Goal: Task Accomplishment & Management: Use online tool/utility

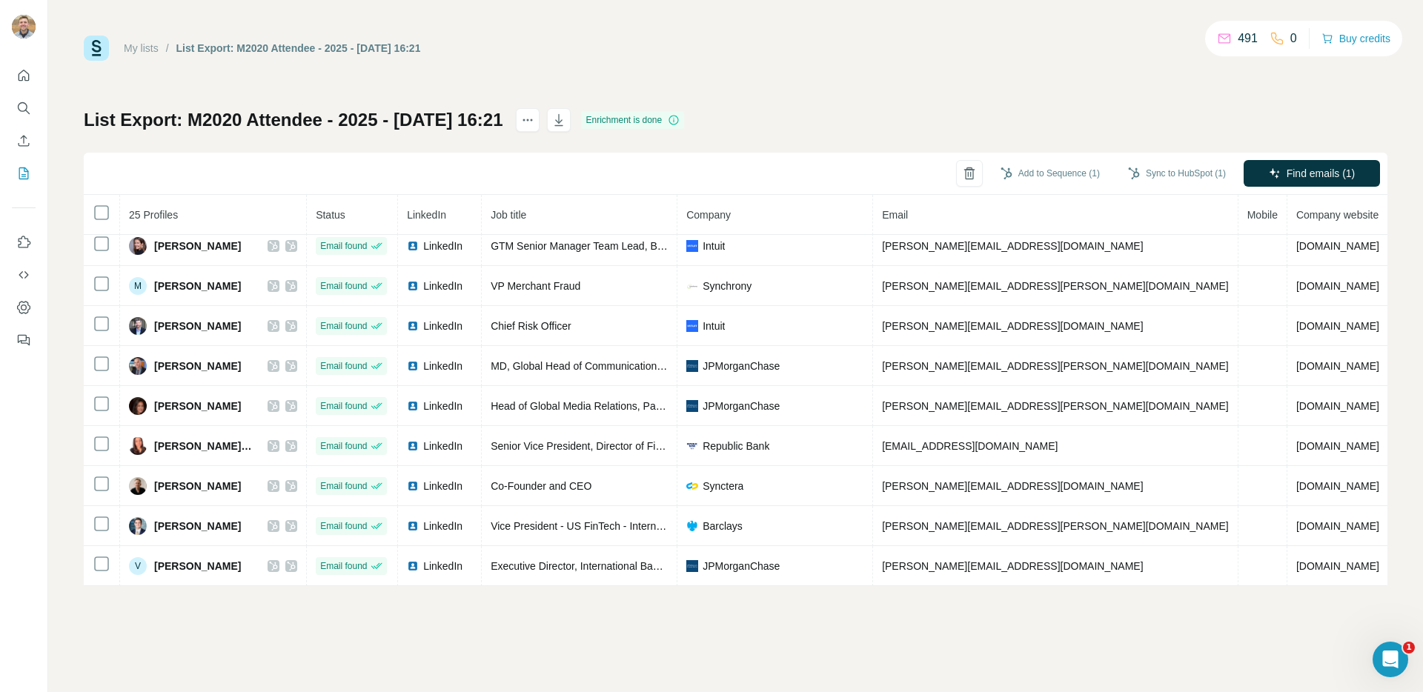
scroll to position [343, 0]
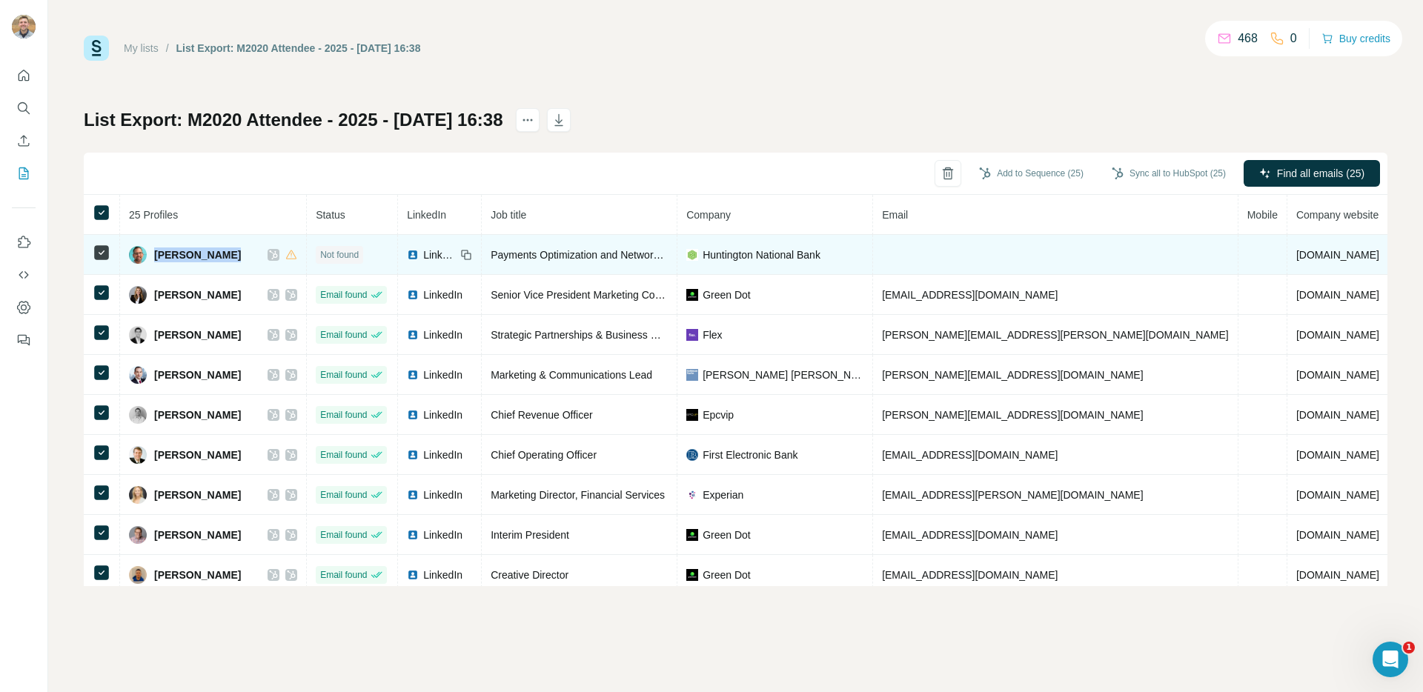
drag, startPoint x: 154, startPoint y: 256, endPoint x: 232, endPoint y: 256, distance: 77.8
click at [232, 256] on div "Alan Vickness" at bounding box center [213, 255] width 168 height 18
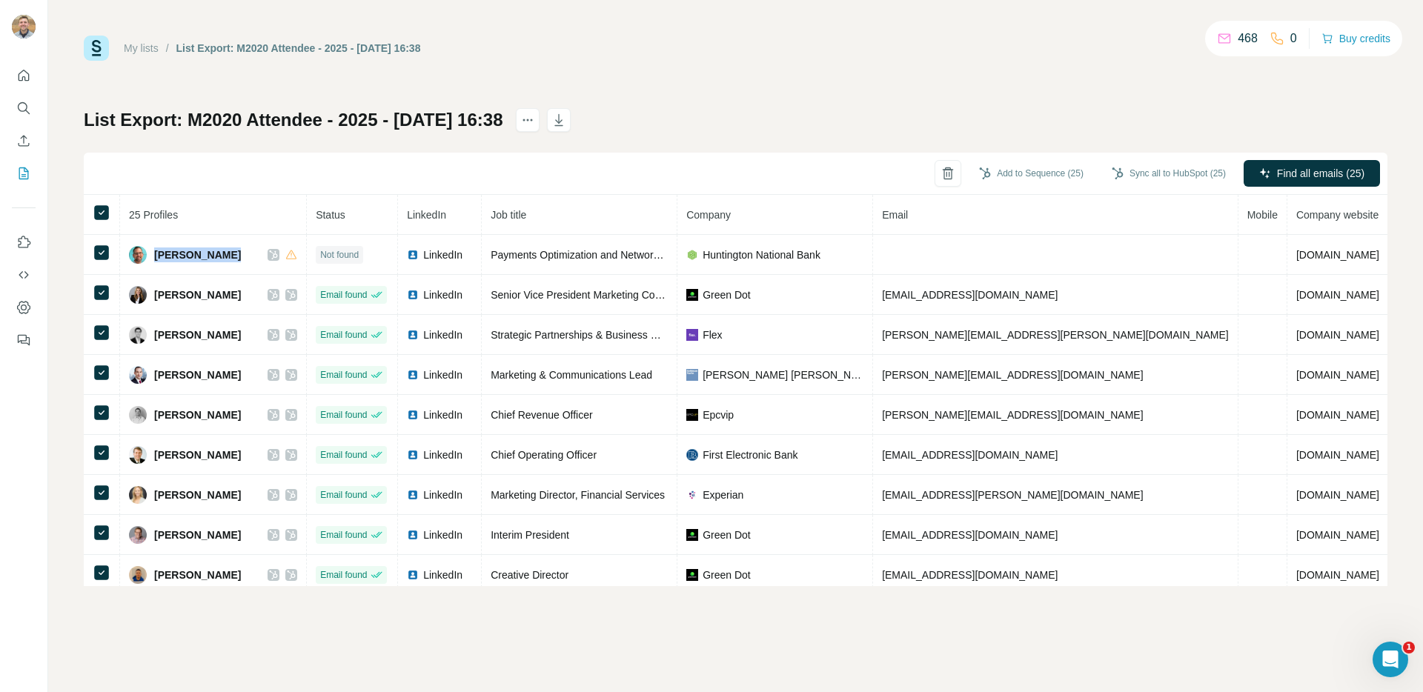
copy span "Alan Vickness"
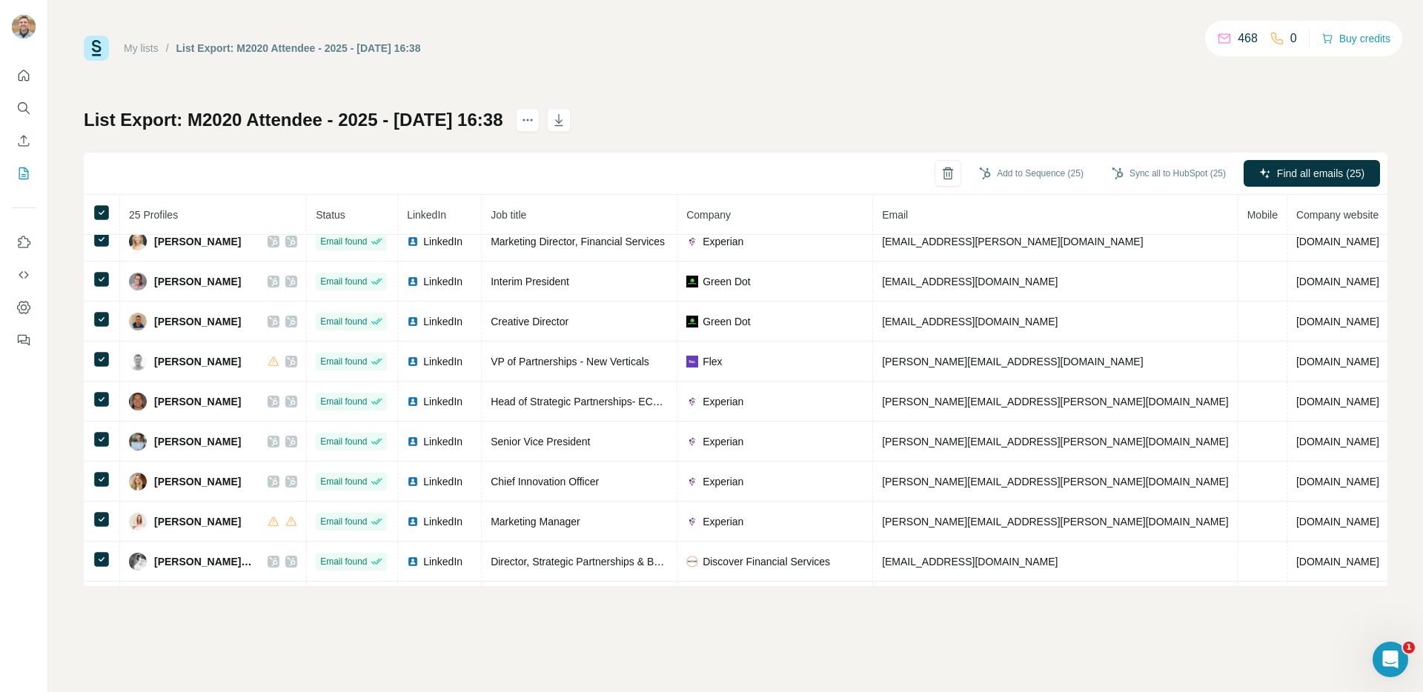
scroll to position [449, 0]
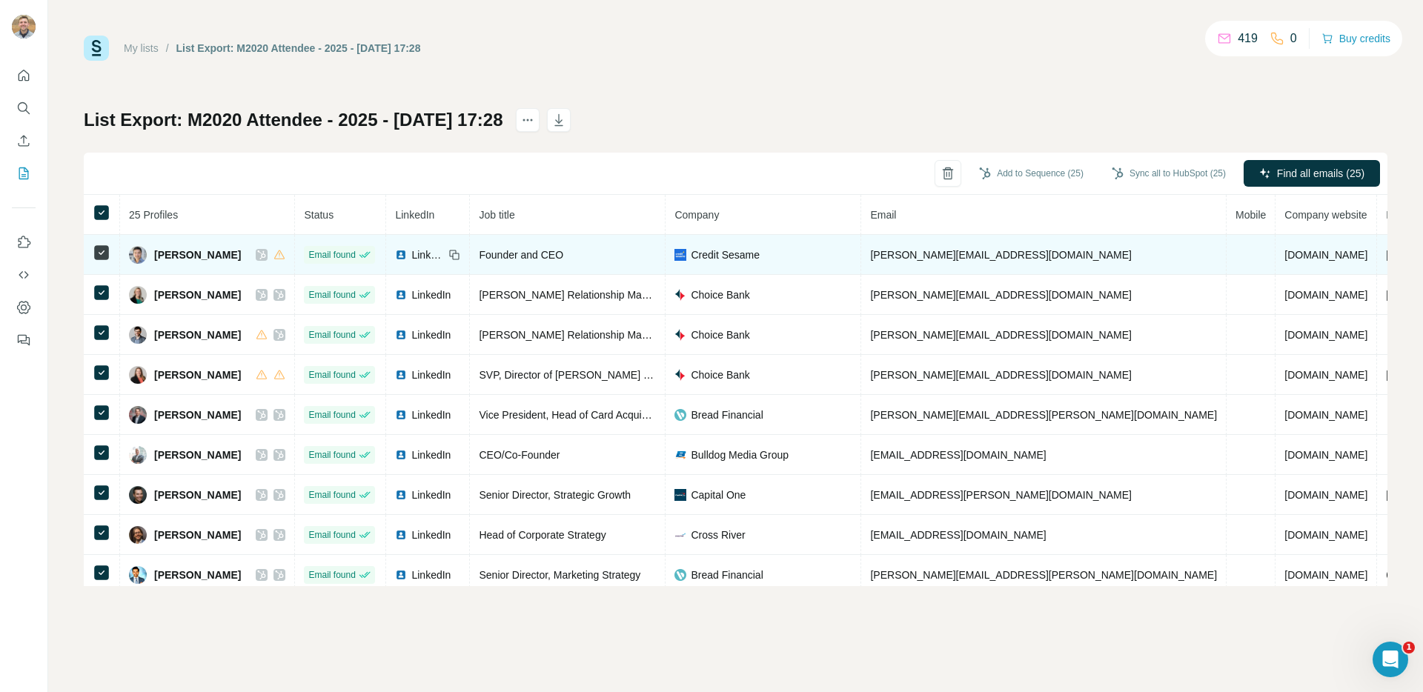
click at [196, 253] on span "Adrian Nazari" at bounding box center [197, 255] width 87 height 15
copy div "Adrian Nazari"
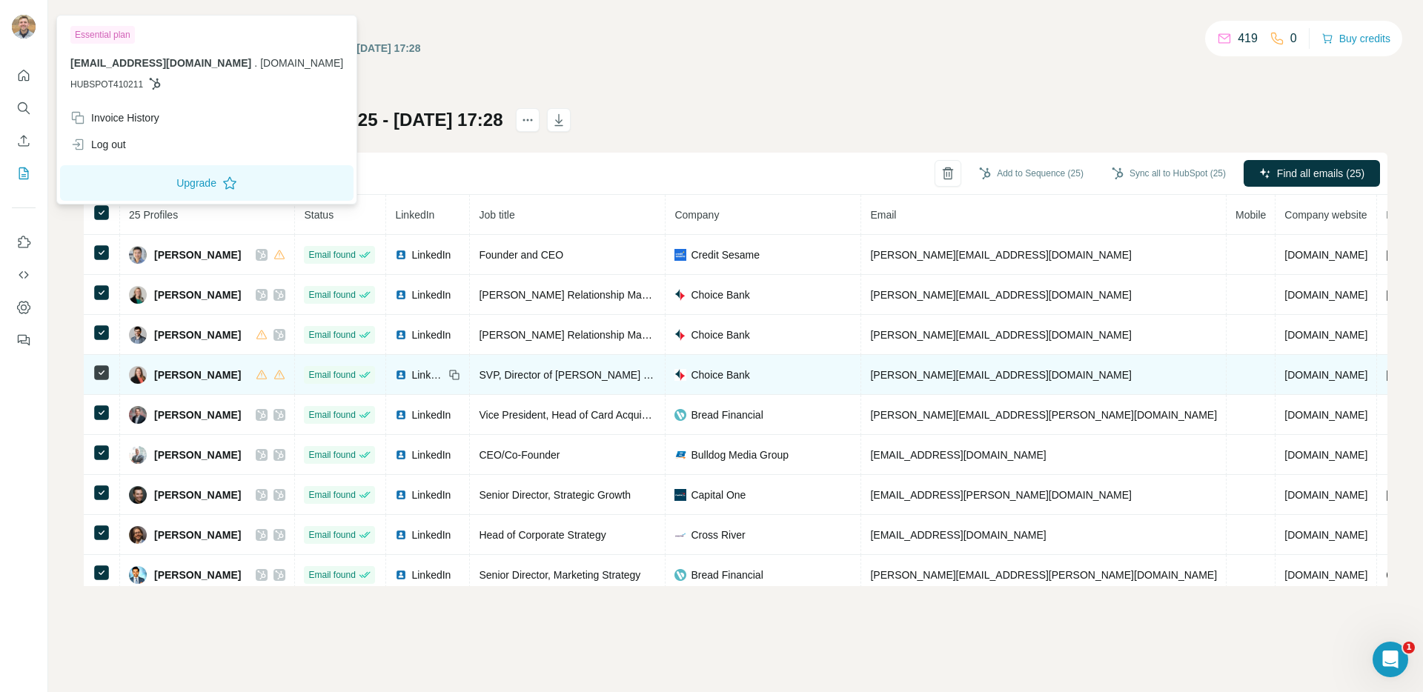
click at [182, 373] on span "Cheryl Highstreet" at bounding box center [197, 375] width 87 height 15
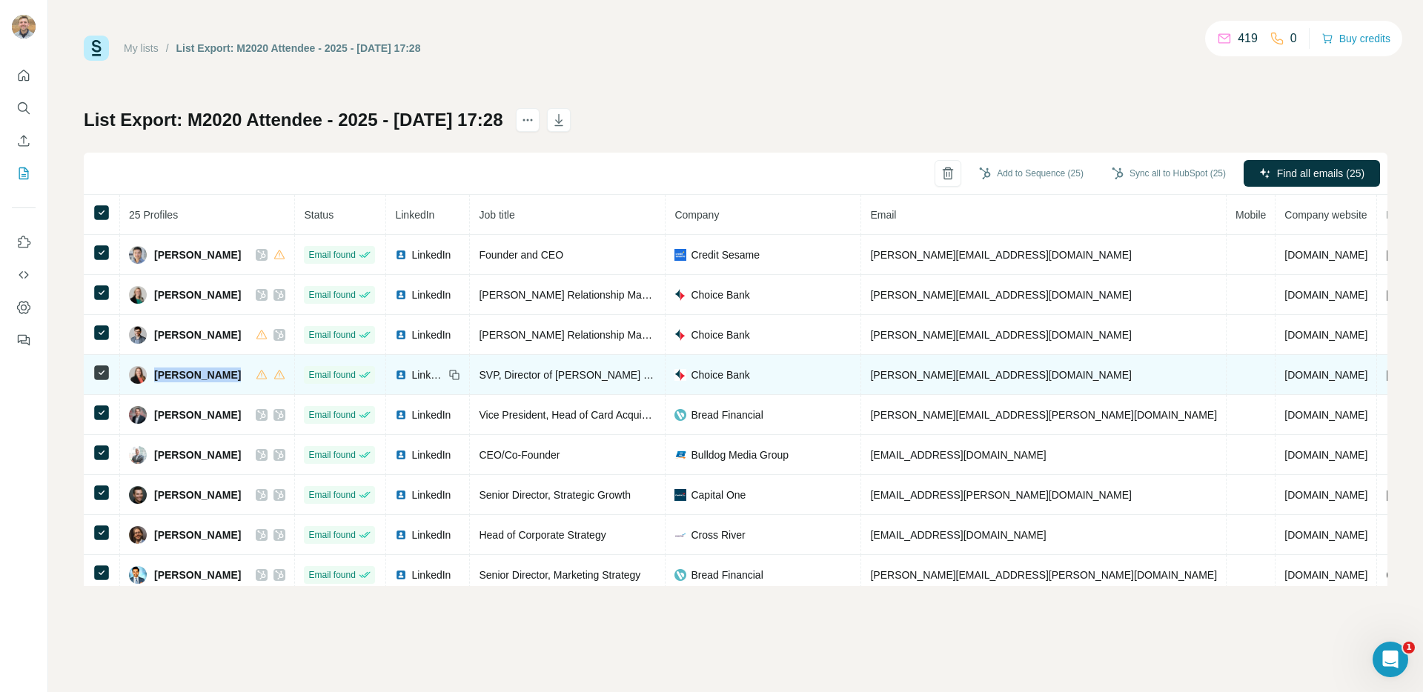
click at [182, 373] on span "Cheryl Highstreet" at bounding box center [197, 375] width 87 height 15
copy div "Cheryl Highstreet"
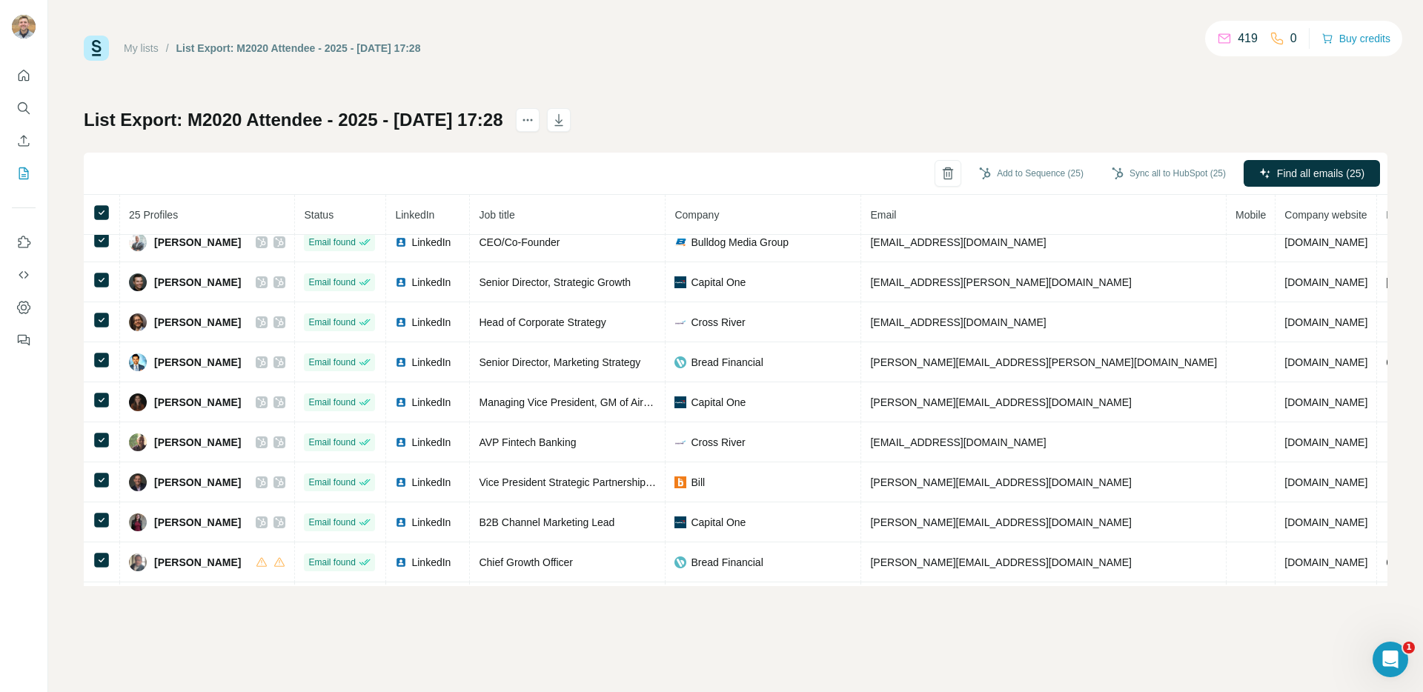
scroll to position [351, 0]
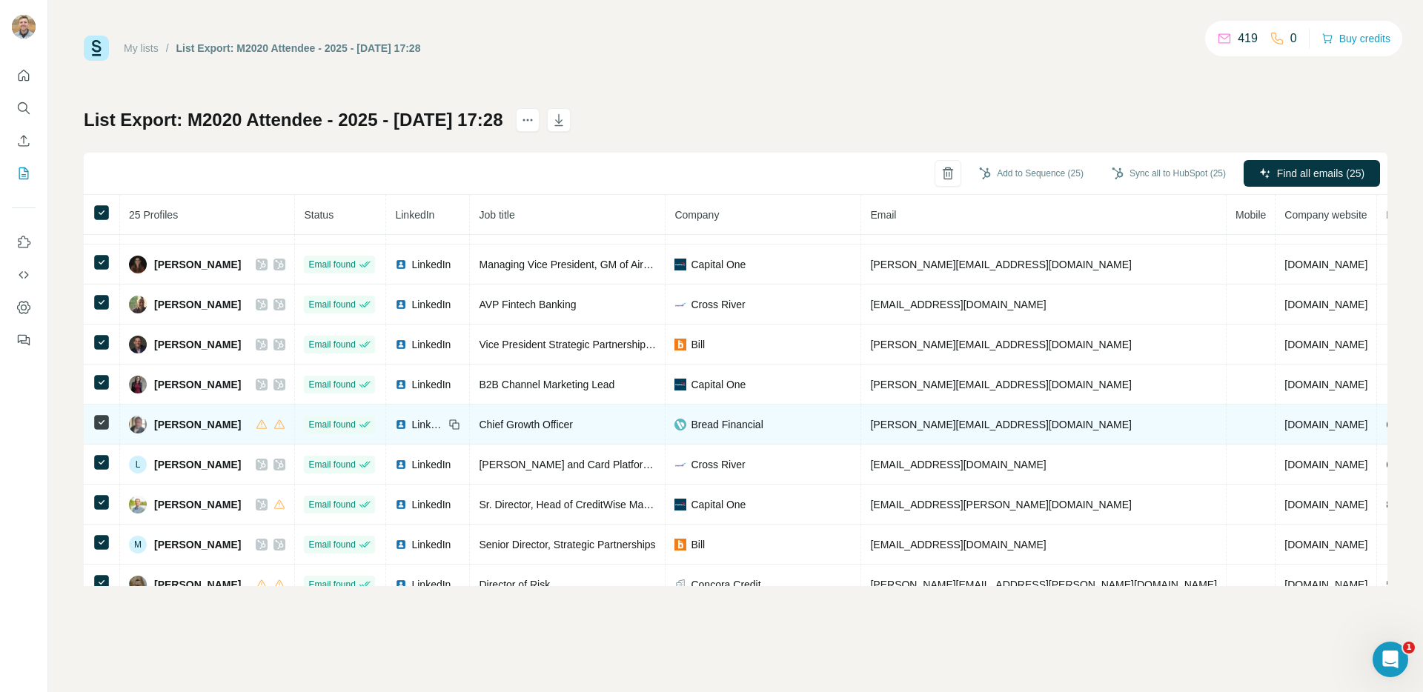
click at [195, 426] on span "Joshua White" at bounding box center [197, 424] width 87 height 15
copy div "Joshua White"
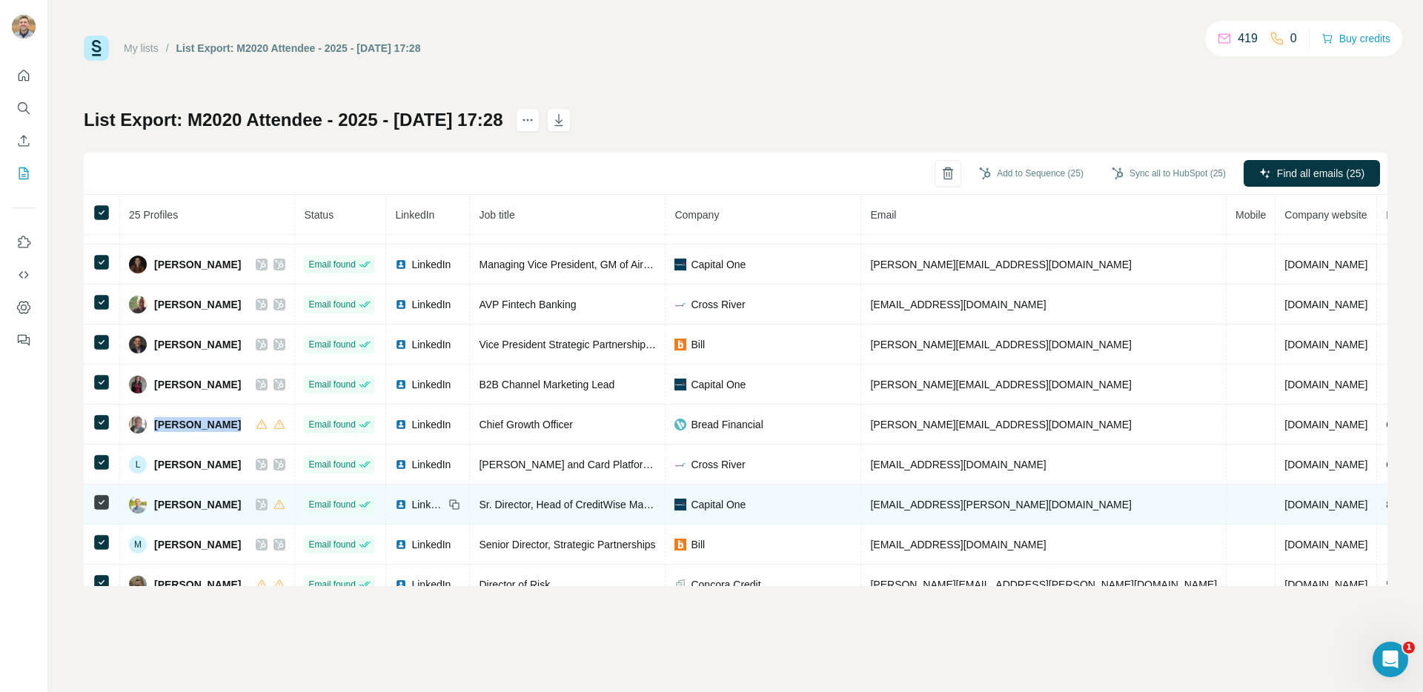
click at [198, 505] on span "Luke Harris" at bounding box center [197, 504] width 87 height 15
copy div "Luke Harris"
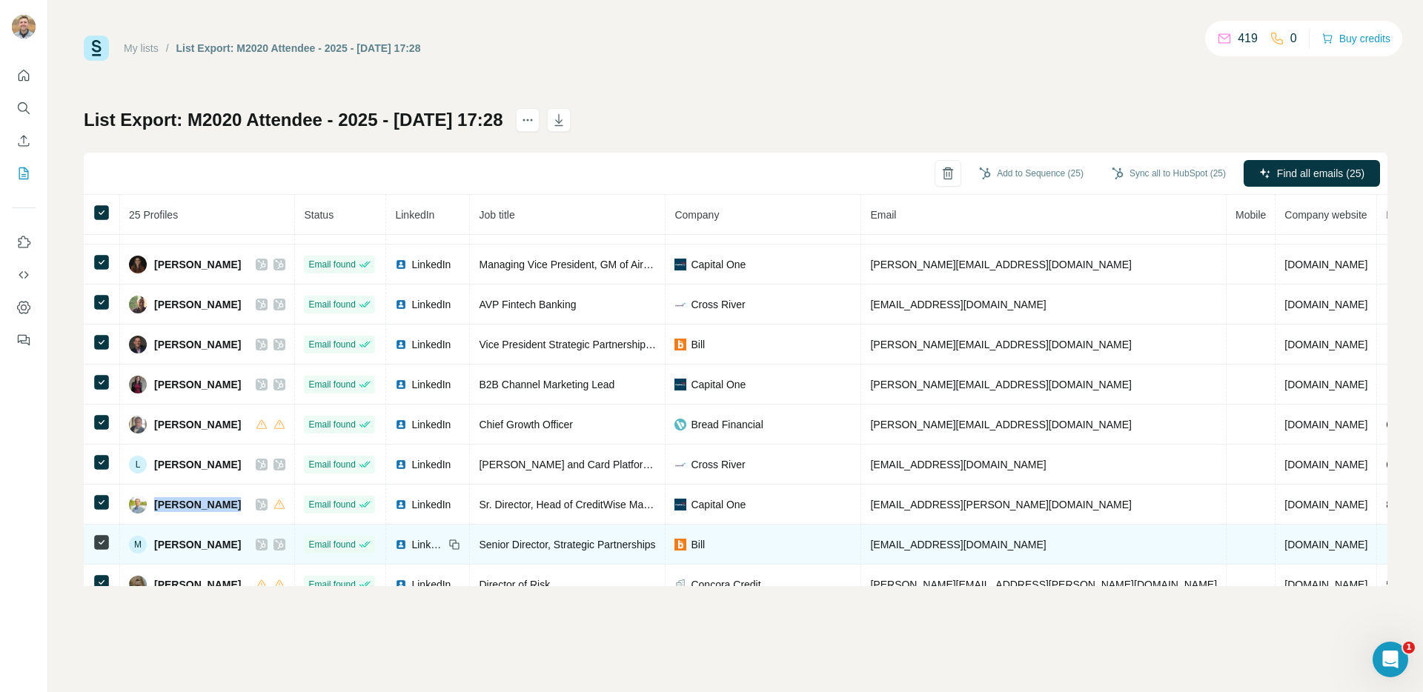
scroll to position [459, 0]
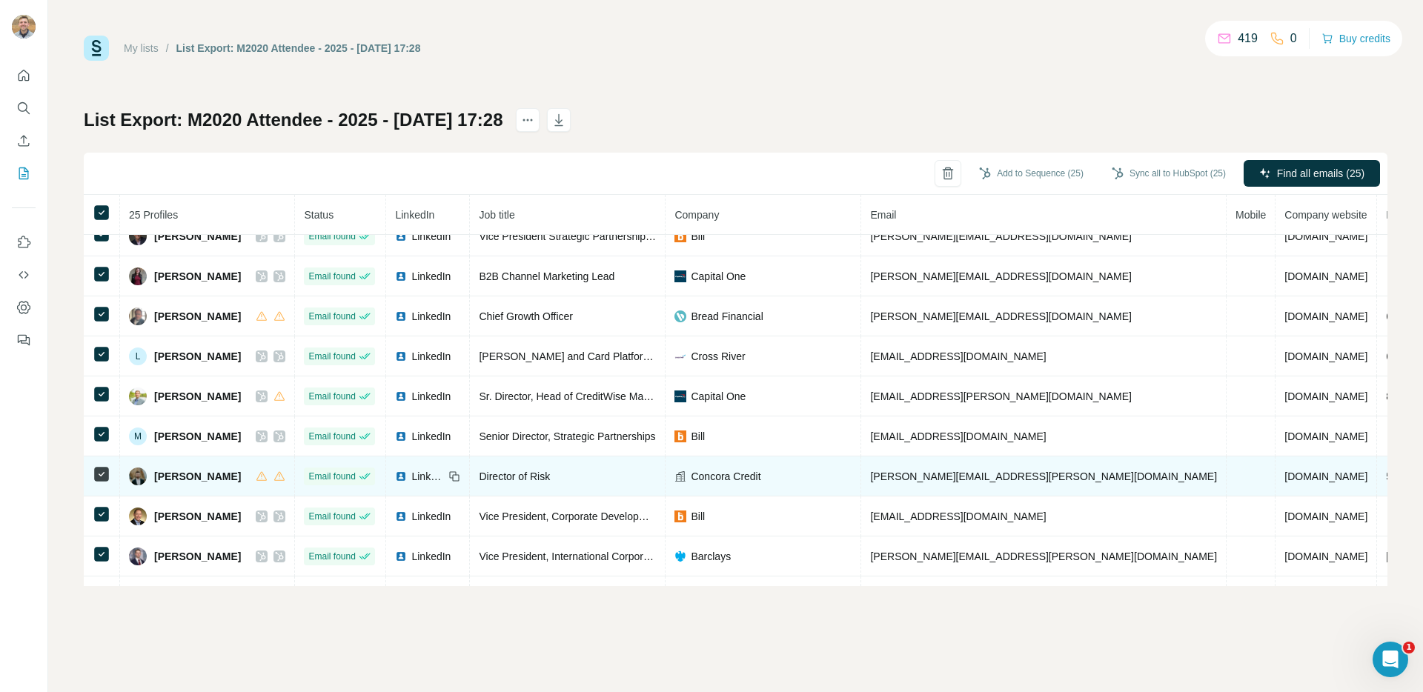
click at [207, 476] on span "Nathaniel Garrow" at bounding box center [197, 476] width 87 height 15
copy div "Nathaniel Garrow"
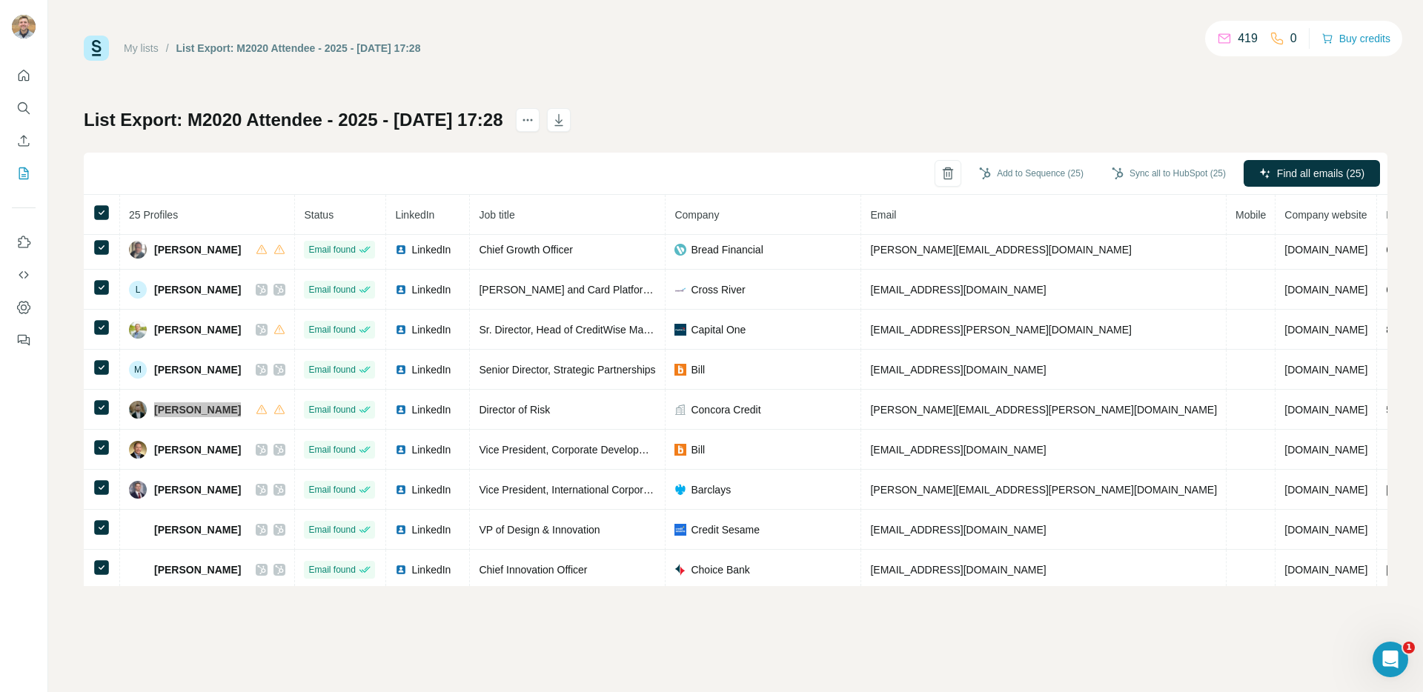
scroll to position [649, 0]
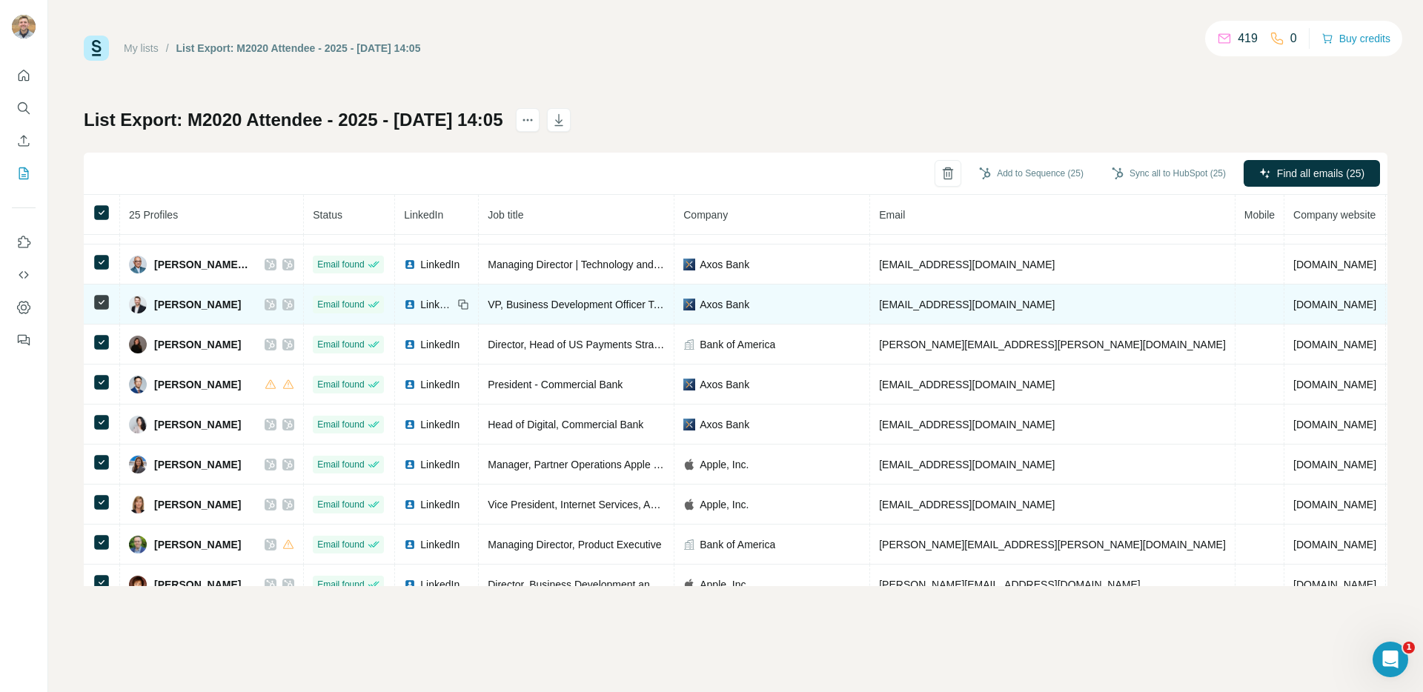
scroll to position [31, 0]
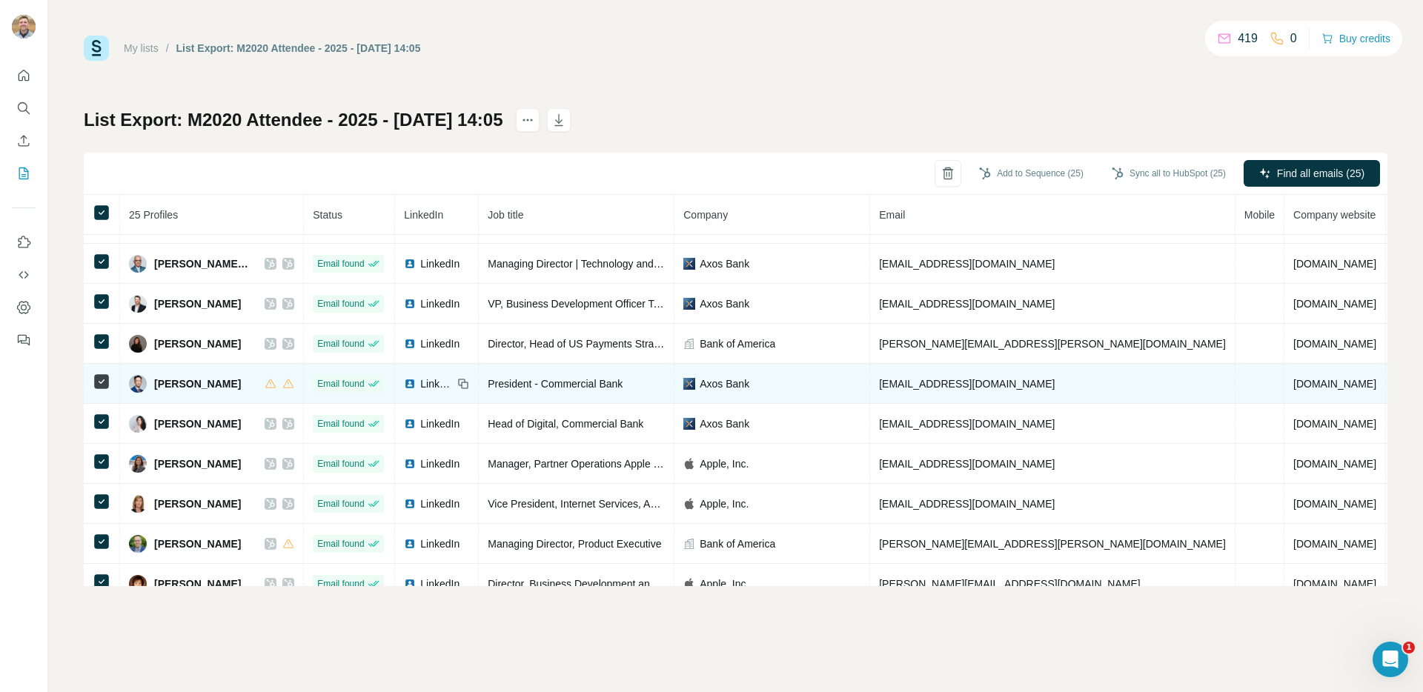
click at [182, 380] on span "[PERSON_NAME]" at bounding box center [197, 383] width 87 height 15
copy div "[PERSON_NAME]"
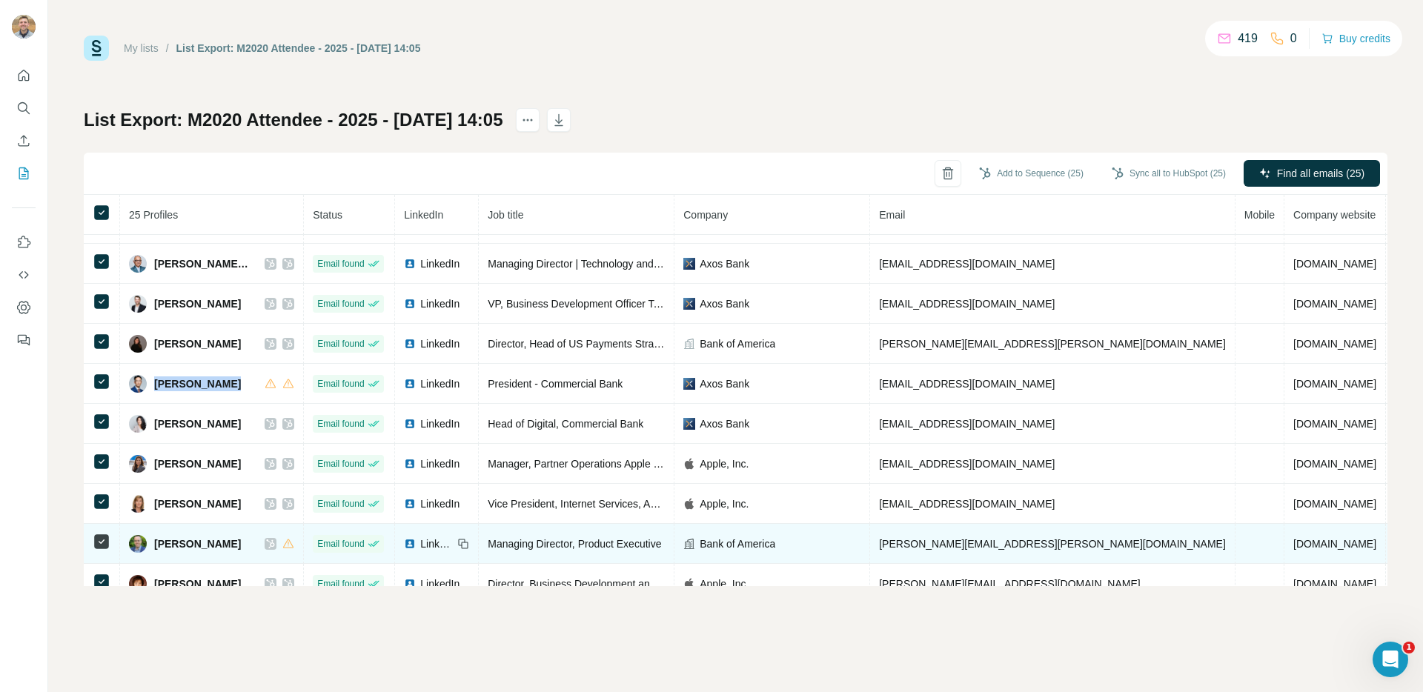
click at [185, 545] on span "[PERSON_NAME]" at bounding box center [197, 544] width 87 height 15
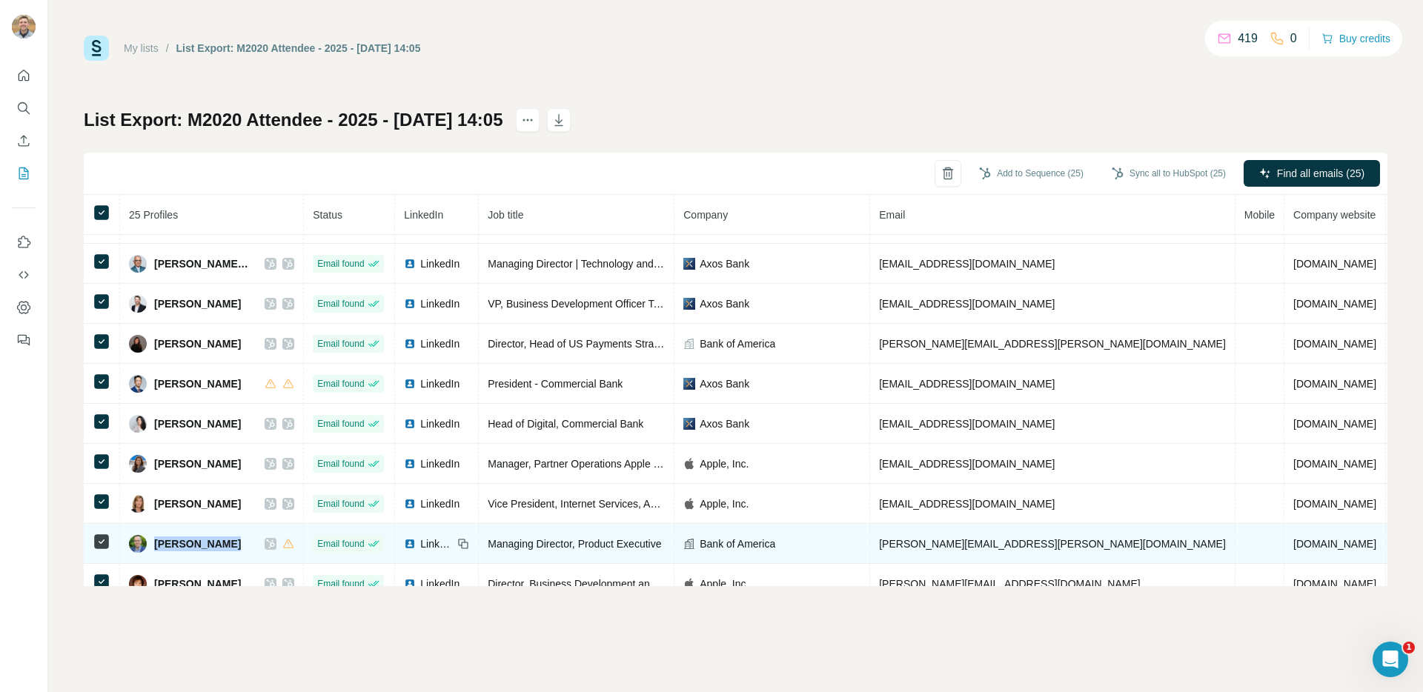
click at [185, 545] on span "[PERSON_NAME]" at bounding box center [197, 544] width 87 height 15
copy div "[PERSON_NAME]"
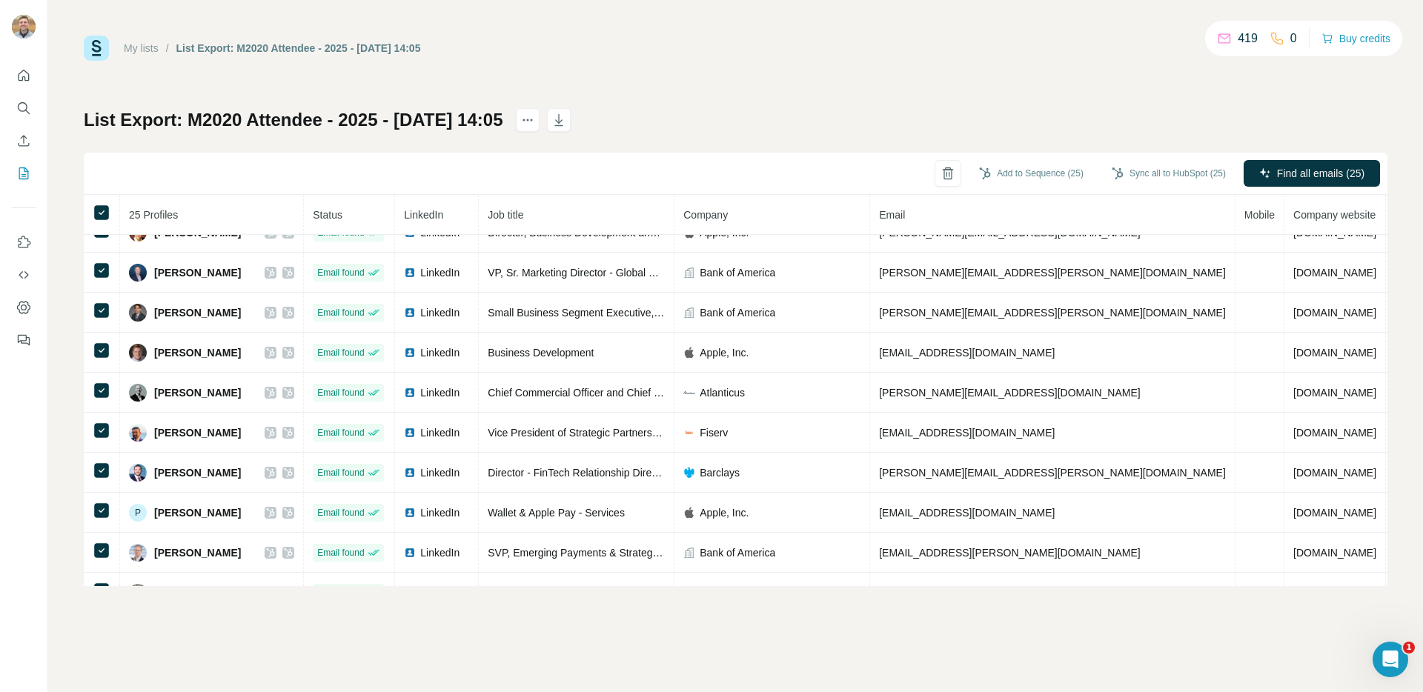
scroll to position [449, 0]
